Goal: Task Accomplishment & Management: Use online tool/utility

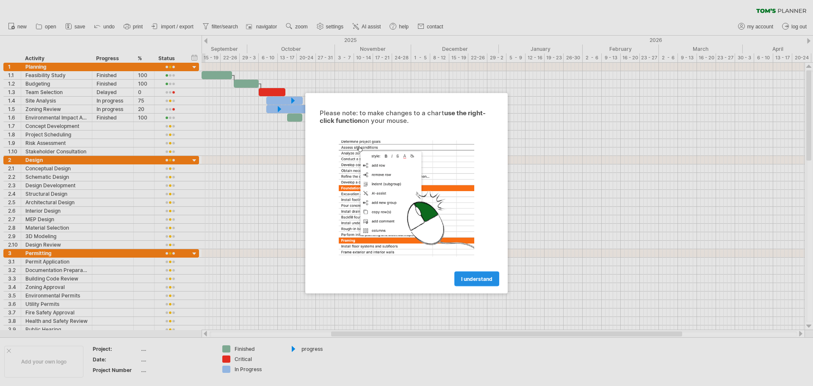
click at [487, 279] on span "I understand" at bounding box center [476, 278] width 31 height 6
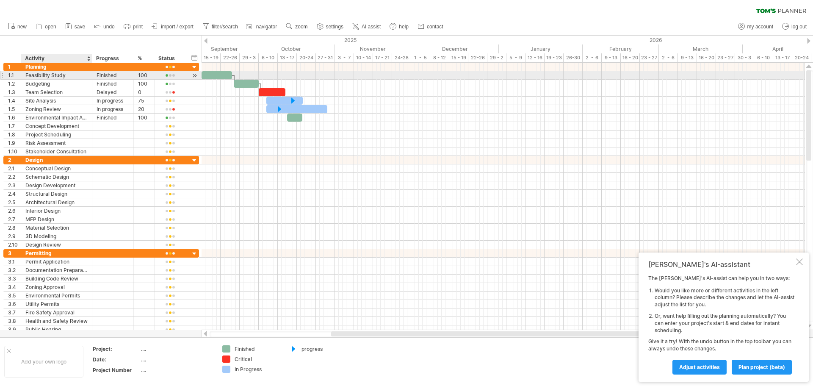
click at [34, 75] on div "Feasibility Study" at bounding box center [56, 75] width 62 height 8
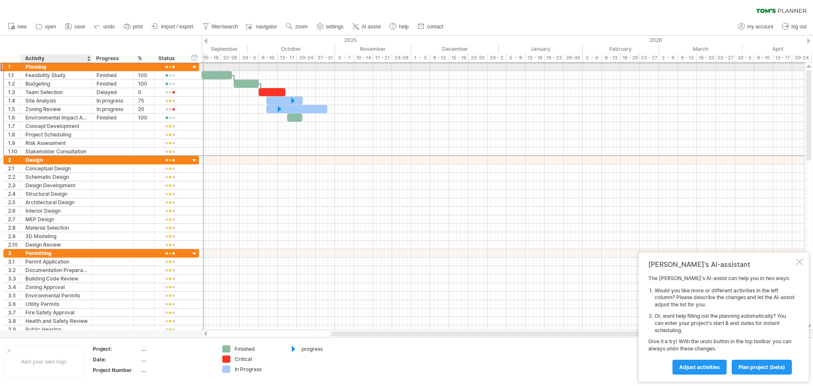
click at [44, 68] on div "Planning" at bounding box center [56, 67] width 62 height 8
click at [51, 67] on input "********" at bounding box center [56, 67] width 62 height 8
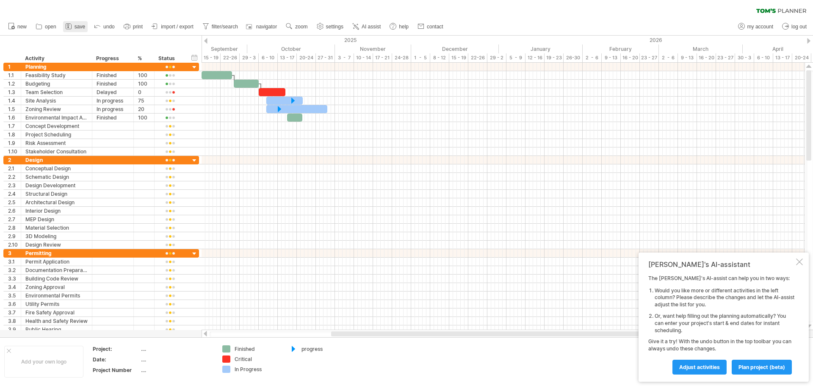
click at [75, 28] on span "save" at bounding box center [80, 27] width 11 height 6
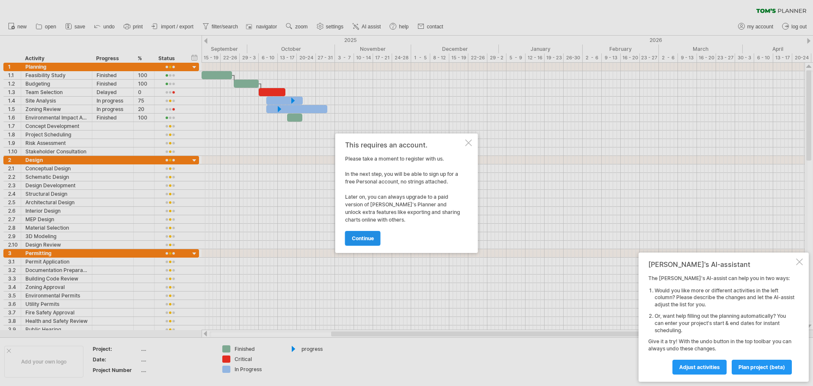
click at [371, 235] on span "continue" at bounding box center [363, 238] width 22 height 6
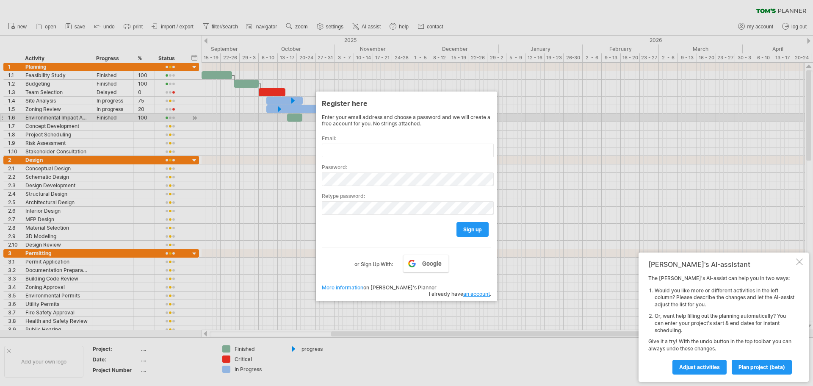
click at [610, 119] on div at bounding box center [406, 193] width 813 height 386
click at [198, 267] on div at bounding box center [406, 193] width 813 height 386
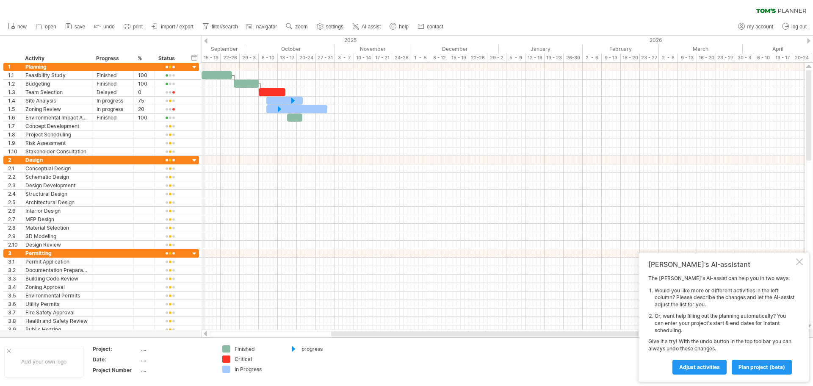
click at [204, 41] on div "2025" at bounding box center [1, 40] width 994 height 9
click at [193, 160] on div at bounding box center [194, 161] width 8 height 8
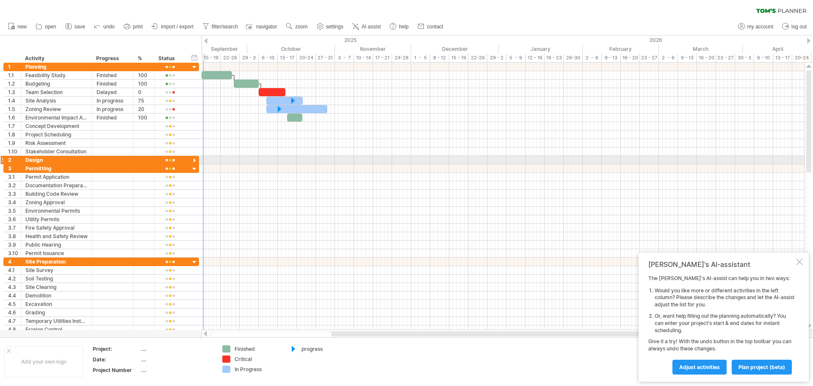
click at [193, 160] on div at bounding box center [194, 161] width 8 height 8
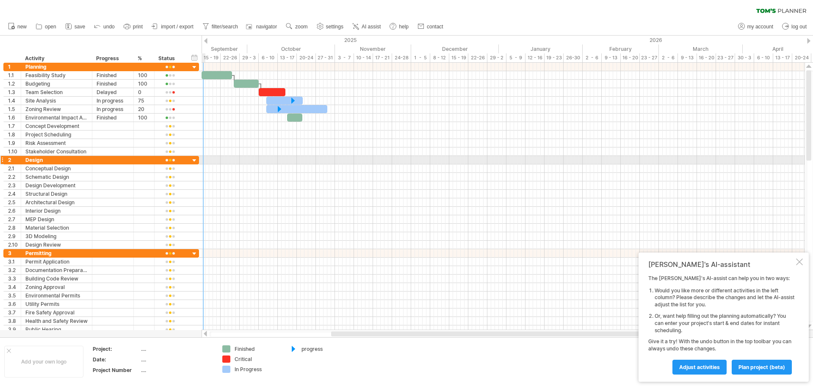
click at [193, 160] on div at bounding box center [194, 161] width 8 height 8
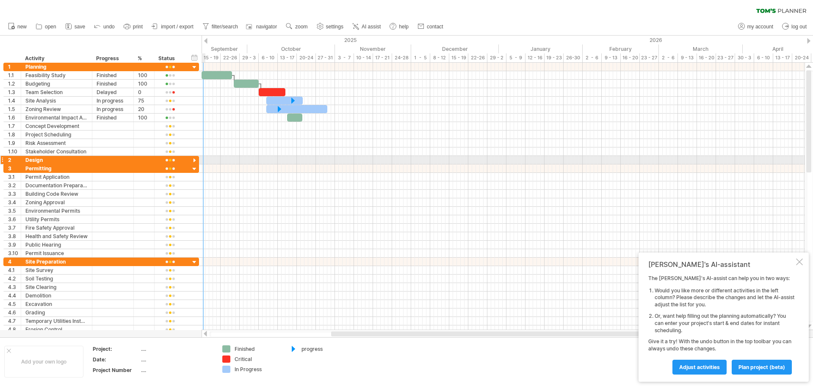
click at [193, 160] on div at bounding box center [194, 161] width 8 height 8
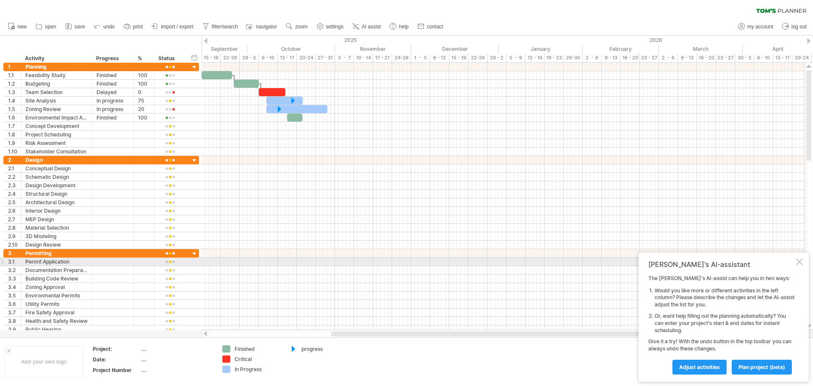
click at [803, 262] on div "[PERSON_NAME]'s AI-assistant The [PERSON_NAME]'s AI-assist can help you in two …" at bounding box center [723, 316] width 170 height 129
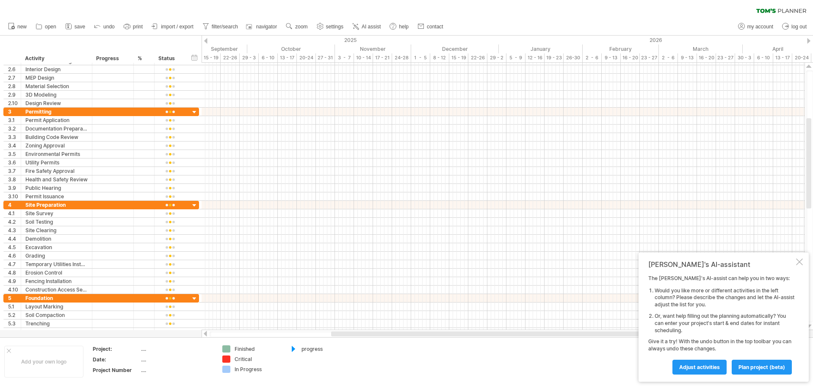
click at [292, 347] on div "Trying to reach [DOMAIN_NAME] Connected again... 0% clear filter new 1" at bounding box center [406, 193] width 813 height 386
